Goal: Use online tool/utility: Utilize a website feature to perform a specific function

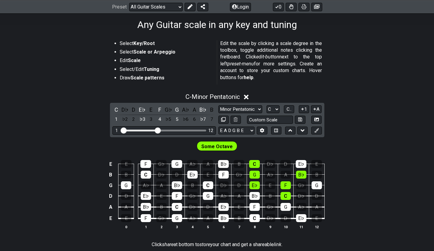
scroll to position [98, 0]
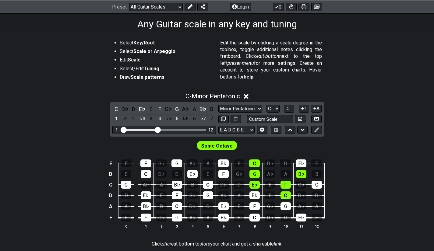
click at [243, 131] on select "E A D G B E E A D G B E E A D G B E B E A D F♯ B A D G C E A D A D G B E E♭ A♭ …" at bounding box center [237, 130] width 36 height 8
click at [376, 152] on div "E E F G♭ G A♭ A B♭ B C D♭ D E♭ E B B C D♭ D E♭ E F G♭ G A♭ A B♭ B G G A♭ A B♭ B…" at bounding box center [217, 195] width 434 height 86
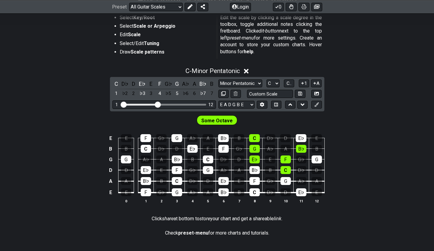
scroll to position [142, 0]
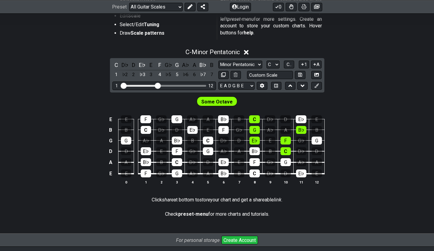
click at [262, 87] on icon at bounding box center [262, 86] width 4 height 5
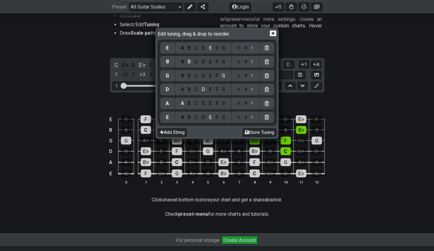
click at [266, 48] on icon at bounding box center [267, 47] width 4 height 5
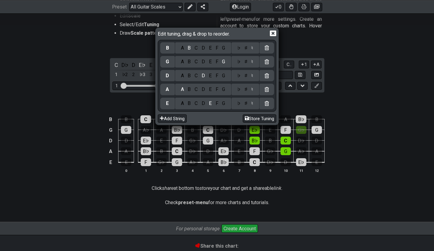
click at [266, 48] on icon at bounding box center [267, 47] width 4 height 5
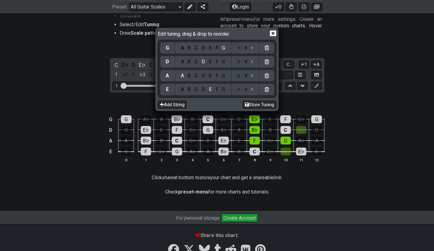
click at [169, 51] on div "G" at bounding box center [167, 48] width 15 height 12
click at [198, 48] on div "C" at bounding box center [196, 48] width 7 height 7
click at [223, 61] on div "G" at bounding box center [223, 62] width 7 height 7
click at [196, 75] on div "C" at bounding box center [196, 76] width 7 height 7
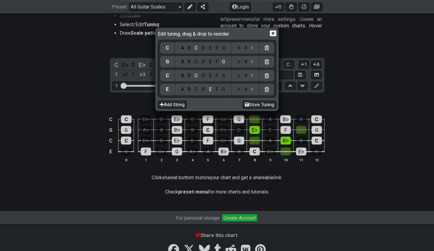
click at [167, 93] on div "E" at bounding box center [167, 89] width 3 height 7
click at [197, 89] on div "C" at bounding box center [196, 89] width 7 height 7
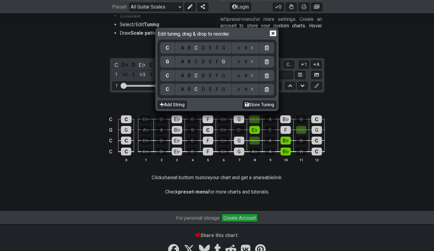
click at [228, 77] on div "A B C D E F G" at bounding box center [203, 76] width 51 height 7
click at [225, 77] on div "G" at bounding box center [223, 76] width 7 height 7
click at [195, 61] on div "C" at bounding box center [196, 62] width 7 height 7
click at [212, 49] on div "E" at bounding box center [210, 48] width 7 height 7
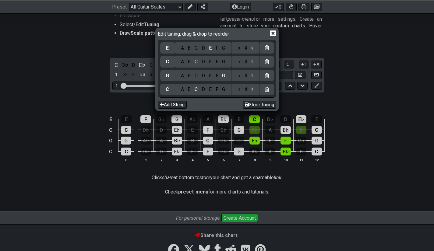
click at [274, 34] on icon at bounding box center [273, 33] width 6 height 6
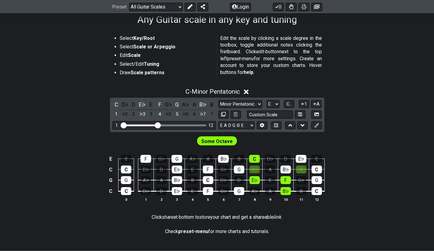
scroll to position [103, 0]
click at [237, 126] on select "E A D G B E E A D G B E E A D G B E B E A D F♯ B A D G C E A D A D G B E E♭ A♭ …" at bounding box center [237, 125] width 36 height 8
click at [271, 113] on input "text" at bounding box center [270, 114] width 46 height 8
type input "Custom Scale"
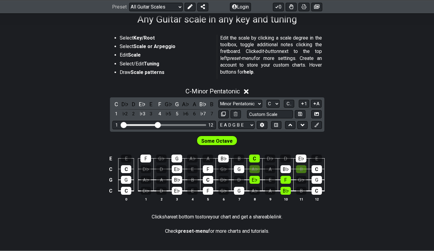
click at [257, 105] on select "Minor Pentatonic Root Minor Pentatonic Major Pentatonic Minor Blues Major Blues…" at bounding box center [241, 104] width 44 height 8
click at [374, 126] on div "C - Minor Pentatonic C D♭ D E♭ E F G♭ G A♭ A B♭ B 1 ♭2 2 ♭3 3 4 ♭5 5 ♭6 6 ♭7 7 …" at bounding box center [217, 147] width 434 height 126
click at [271, 103] on select "A♭ A A♯ B♭ B C C♯ D♭ D D♯ E♭ E F F♯ G♭ G G♯" at bounding box center [273, 104] width 13 height 8
click at [290, 102] on span "C.." at bounding box center [289, 103] width 5 height 5
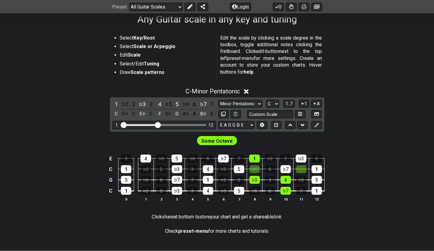
click at [290, 102] on span "1..7" at bounding box center [289, 103] width 7 height 5
click at [290, 102] on span "..." at bounding box center [289, 103] width 3 height 5
click at [290, 102] on span "C.." at bounding box center [289, 103] width 5 height 5
click at [290, 102] on span "1..7" at bounding box center [289, 103] width 7 height 5
click at [290, 102] on span "..." at bounding box center [289, 103] width 3 height 5
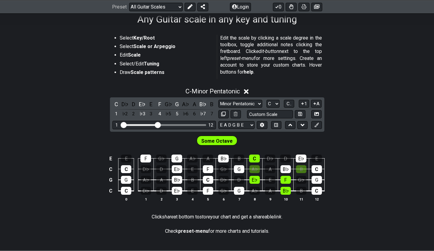
click at [363, 173] on div "E E F G♭ G A♭ A B♭ B C D♭ D E♭ E C C D♭ D E♭ E F G♭ G A♭ A B♭ B C G G A♭ A B♭ B…" at bounding box center [217, 178] width 434 height 63
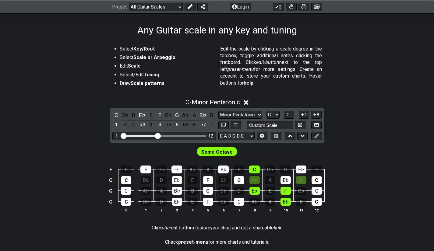
scroll to position [93, 0]
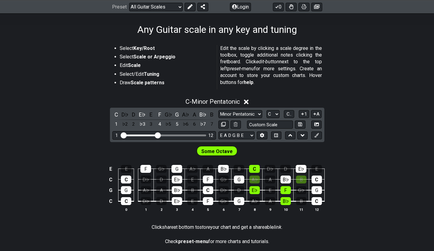
click at [316, 137] on icon at bounding box center [317, 135] width 5 height 5
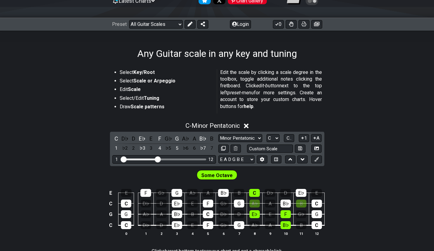
scroll to position [0, 0]
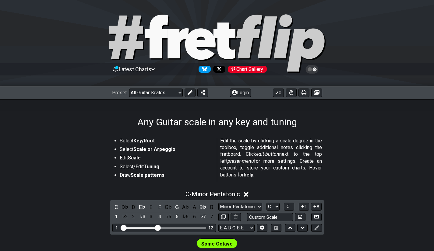
click at [190, 91] on icon at bounding box center [189, 92] width 5 height 5
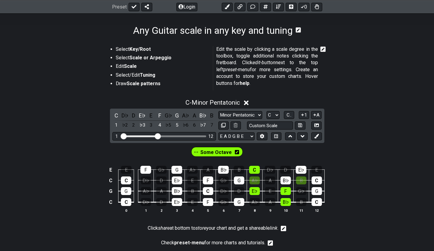
scroll to position [92, 0]
click at [305, 113] on button "1" at bounding box center [304, 115] width 10 height 8
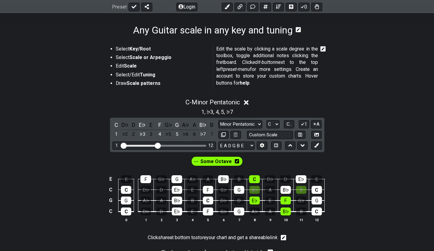
click at [302, 124] on icon at bounding box center [303, 124] width 6 height 5
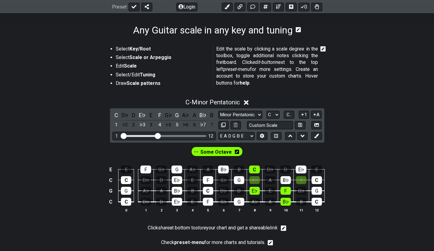
click at [314, 115] on icon at bounding box center [315, 114] width 6 height 5
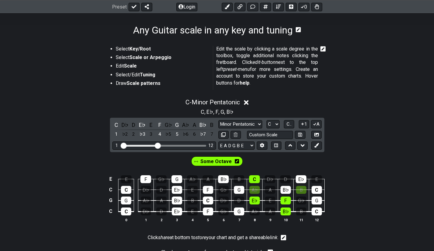
click at [313, 123] on icon at bounding box center [315, 124] width 6 height 5
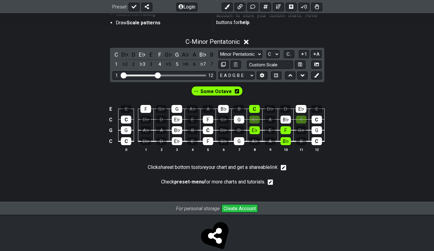
scroll to position [153, 0]
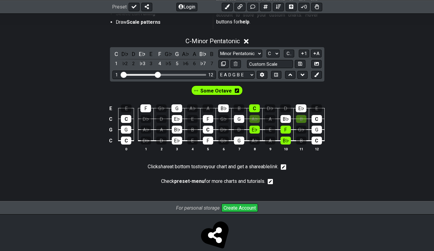
click at [209, 91] on span "Some Octave" at bounding box center [216, 91] width 31 height 9
click at [226, 90] on span "Some Octave" at bounding box center [216, 91] width 28 height 9
click at [226, 90] on span "Some Octave" at bounding box center [216, 91] width 31 height 9
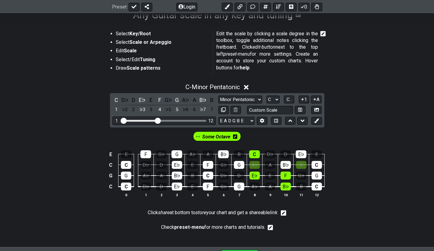
scroll to position [108, 0]
click at [222, 85] on span "C - Minor Pentatonic" at bounding box center [213, 86] width 55 height 7
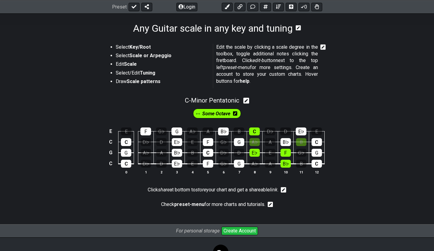
scroll to position [94, 0]
click at [236, 98] on span "C - Minor Pentatonic" at bounding box center [212, 100] width 55 height 7
select select "C"
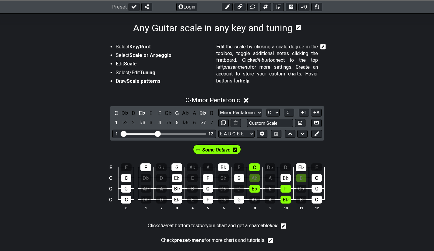
click at [234, 109] on select "Minor Pentatonic Root Minor Pentatonic Major Pentatonic Minor Blues Major Blues…" at bounding box center [241, 113] width 44 height 8
click at [219, 109] on select "Minor Pentatonic Root Minor Pentatonic Major Pentatonic Minor Blues Major Blues…" at bounding box center [241, 113] width 44 height 8
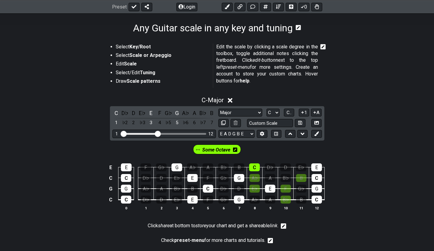
click at [217, 147] on span "Some Octave" at bounding box center [216, 150] width 28 height 9
click at [231, 113] on select "Minor Pentatonic Root Minor Pentatonic Major Pentatonic Minor Blues Major Blues…" at bounding box center [241, 113] width 44 height 8
select select "Minor Blues"
click at [219, 109] on select "Minor Pentatonic Root Minor Pentatonic Major Pentatonic Minor Blues Major Blues…" at bounding box center [241, 113] width 44 height 8
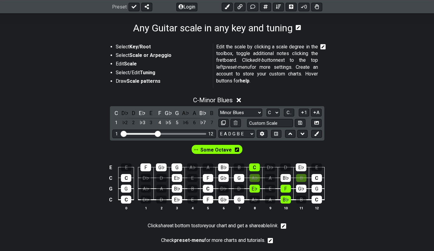
click at [245, 111] on select "Minor Pentatonic Root Minor Pentatonic Major Pentatonic Minor Blues Major Blues…" at bounding box center [241, 113] width 44 height 8
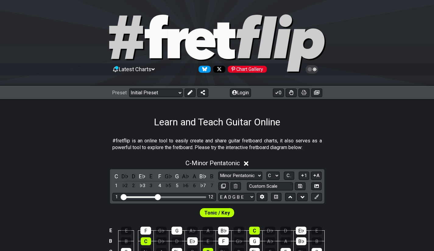
scroll to position [94, 0]
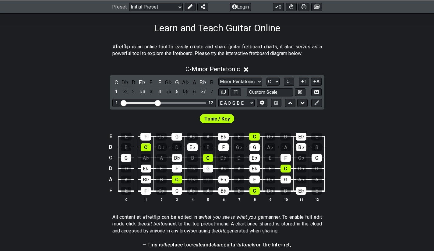
click at [243, 79] on select "Minor Pentatonic Click to edit Minor Pentatonic Major Pentatonic Minor Blues Ma…" at bounding box center [241, 82] width 44 height 8
select select "Major Pentatonic"
click at [219, 78] on select "Minor Pentatonic Click to edit Minor Pentatonic Major Pentatonic Minor Blues Ma…" at bounding box center [241, 82] width 44 height 8
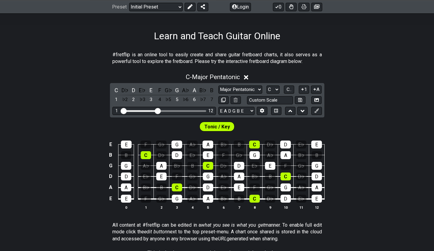
scroll to position [110, 0]
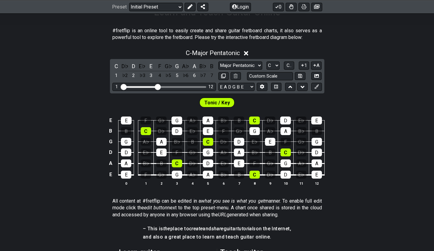
click at [253, 85] on select "E A D G B E E A D G B E E A D G B E B E A D F♯ B A D G C E A D A D G B E E♭ A♭ …" at bounding box center [237, 87] width 36 height 8
click at [316, 84] on button at bounding box center [317, 87] width 10 height 8
click at [223, 76] on icon at bounding box center [223, 76] width 5 height 5
select select "Major Pentatonic"
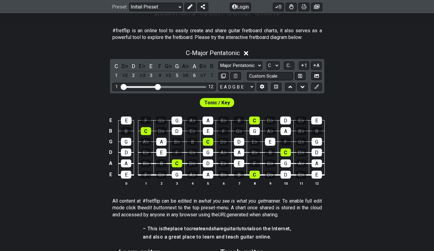
select select "C"
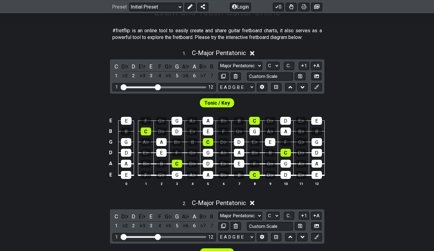
click at [223, 76] on icon at bounding box center [223, 76] width 5 height 5
select select "Major Pentatonic"
select select "C"
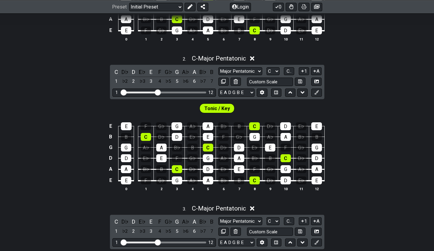
scroll to position [372, 0]
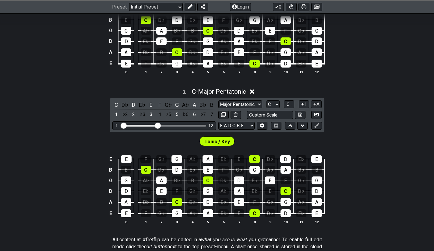
click at [253, 90] on icon at bounding box center [252, 92] width 5 height 6
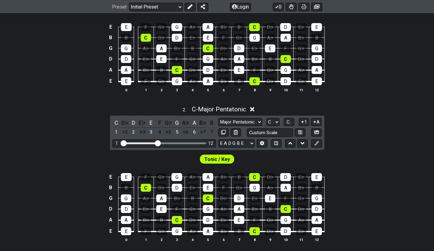
scroll to position [202, 0]
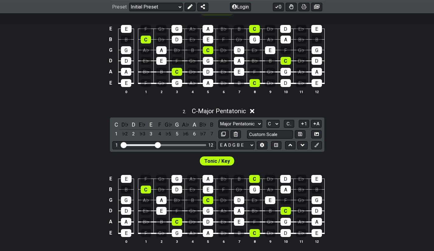
click at [253, 112] on icon at bounding box center [252, 111] width 5 height 5
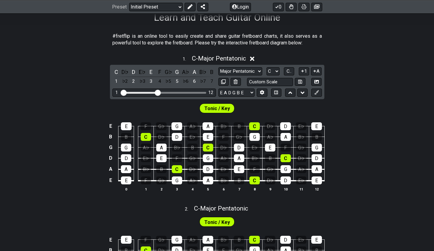
scroll to position [98, 0]
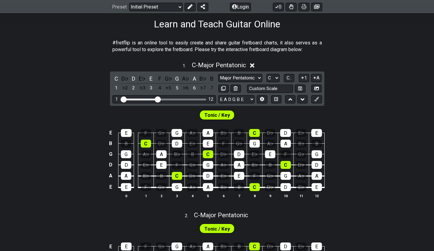
click at [255, 65] on icon at bounding box center [252, 65] width 5 height 5
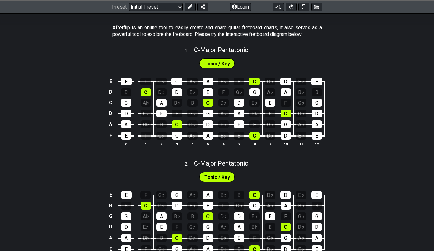
scroll to position [112, 0]
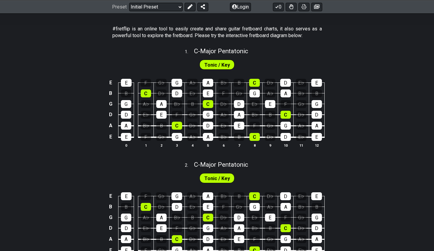
click at [224, 63] on span "Tonic / Key" at bounding box center [218, 65] width 26 height 9
click at [223, 53] on span "C - Major Pentatonic" at bounding box center [221, 51] width 54 height 7
select select "Major Pentatonic"
select select "C"
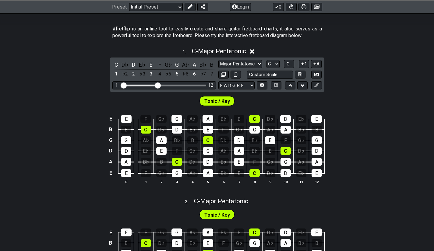
click at [252, 48] on icon at bounding box center [252, 51] width 5 height 6
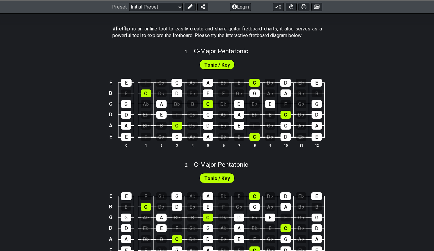
click at [242, 50] on span "C - Major Pentatonic" at bounding box center [221, 51] width 54 height 7
select select "Major Pentatonic"
select select "C"
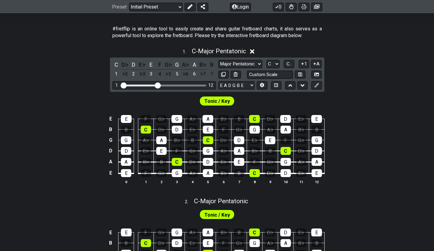
click at [254, 51] on icon at bounding box center [252, 51] width 5 height 5
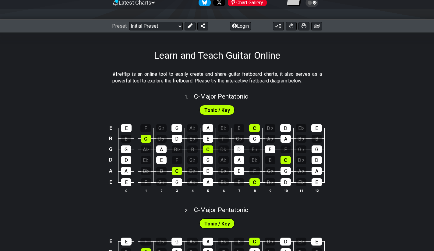
scroll to position [65, 0]
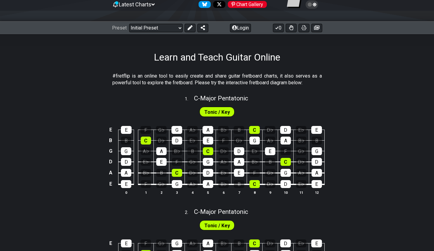
click at [230, 98] on span "C - Major Pentatonic" at bounding box center [221, 98] width 54 height 7
select select "Major Pentatonic"
select select "C"
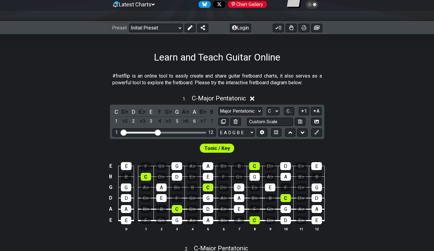
click at [238, 111] on select "Minor Pentatonic Click to edit Minor Pentatonic Major Pentatonic Minor Blues Ma…" at bounding box center [241, 111] width 44 height 8
select select "Major"
click at [219, 107] on select "Minor Pentatonic Click to edit Minor Pentatonic Major Pentatonic Minor Blues Ma…" at bounding box center [241, 111] width 44 height 8
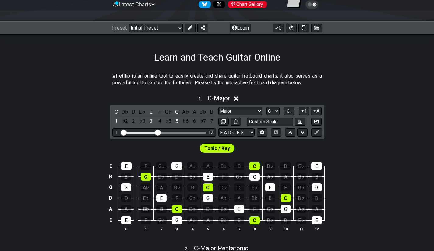
click at [263, 133] on icon at bounding box center [262, 132] width 4 height 5
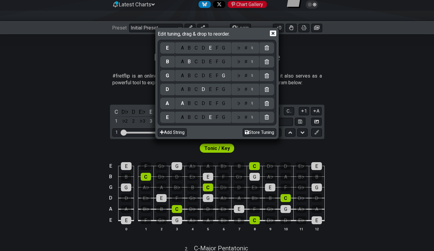
click at [267, 47] on icon at bounding box center [267, 47] width 4 height 5
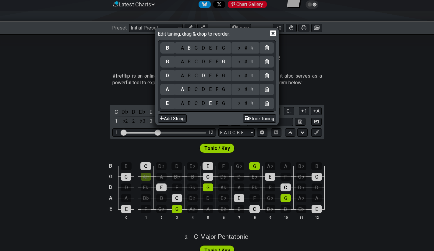
click at [267, 47] on icon at bounding box center [267, 47] width 4 height 5
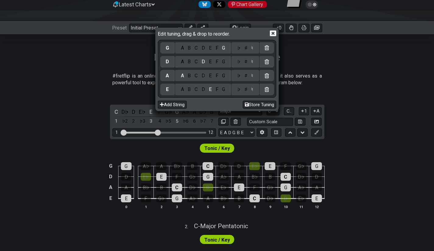
click at [195, 89] on div "C" at bounding box center [196, 89] width 7 height 7
click at [225, 78] on div "G" at bounding box center [223, 76] width 7 height 7
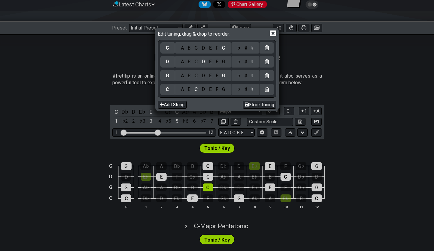
click at [200, 65] on div "D" at bounding box center [203, 62] width 7 height 7
click at [197, 61] on div "C" at bounding box center [196, 62] width 7 height 7
click at [210, 48] on div "E" at bounding box center [210, 48] width 7 height 7
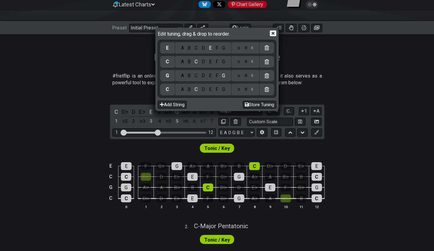
click at [257, 101] on button "Store Tuning" at bounding box center [260, 105] width 34 height 8
click at [272, 34] on icon at bounding box center [273, 33] width 6 height 6
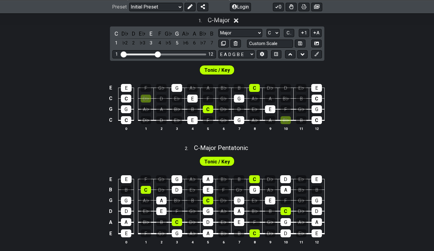
scroll to position [144, 0]
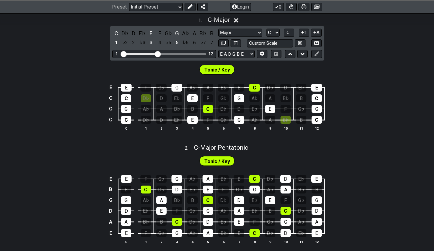
click at [212, 148] on span "C - Major Pentatonic" at bounding box center [221, 147] width 54 height 7
select select "Major Pentatonic"
select select "C"
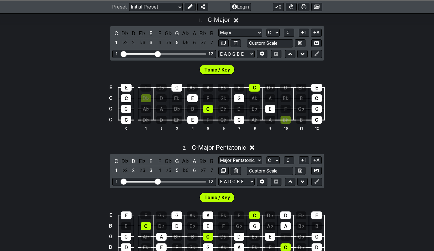
click at [240, 159] on select "Minor Pentatonic Click to edit Minor Pentatonic Major Pentatonic Minor Blues Ma…" at bounding box center [241, 161] width 44 height 8
click at [379, 137] on div "E E F G♭ G A♭ A B♭ B C D♭ D E♭ E C C D♭ D E♭ E F G♭ G A♭ A B♭ B C G G A♭ A B♭ B…" at bounding box center [217, 107] width 434 height 63
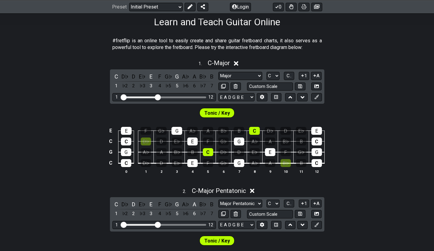
scroll to position [101, 0]
